Goal: Navigation & Orientation: Find specific page/section

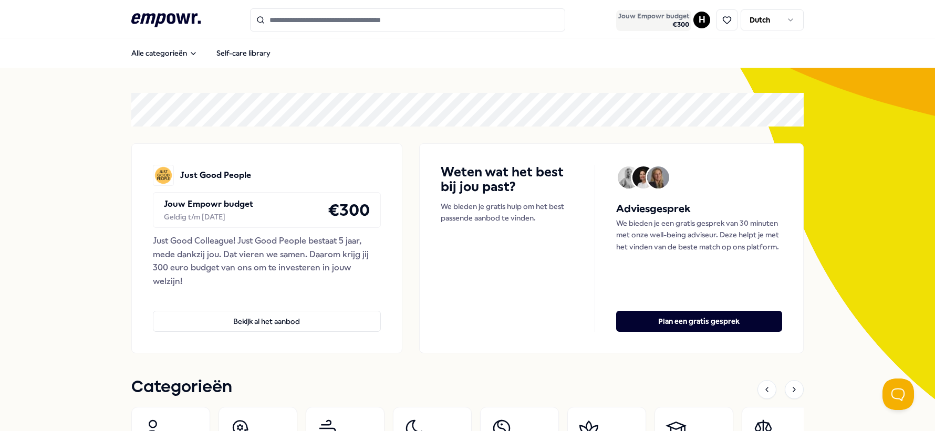
click at [645, 22] on span "€ 300" at bounding box center [653, 24] width 71 height 8
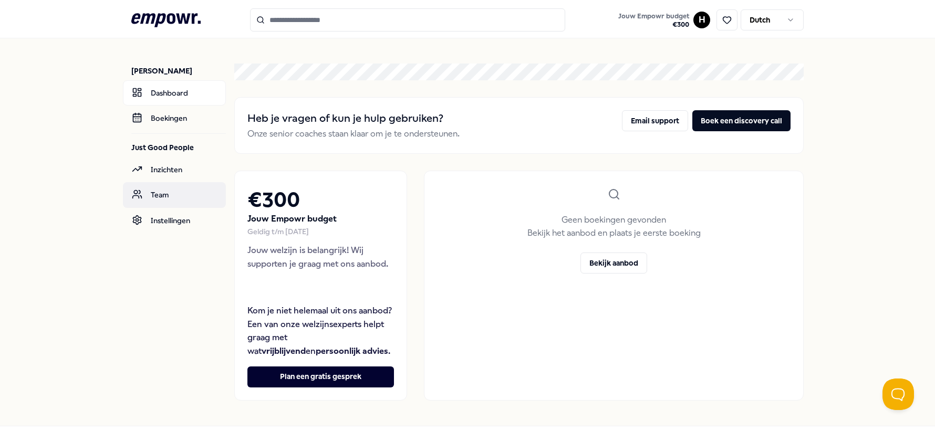
click at [175, 182] on link "Team" at bounding box center [174, 194] width 103 height 25
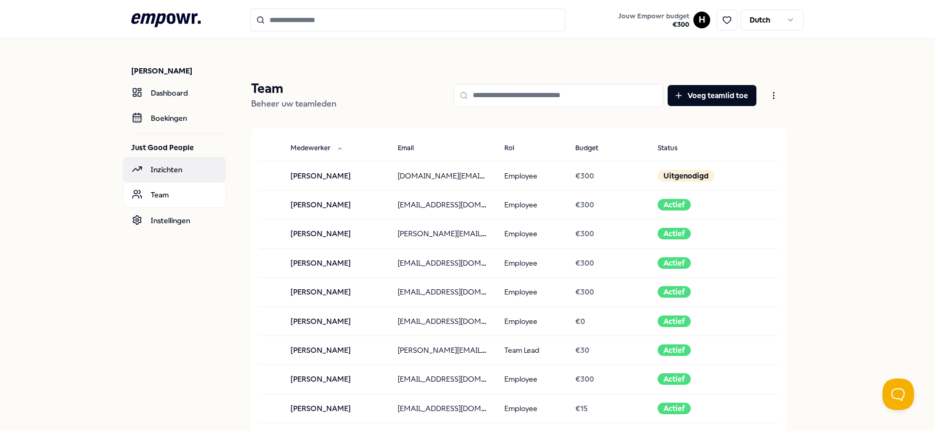
click at [170, 161] on link "Inzichten" at bounding box center [174, 169] width 103 height 25
